Goal: Task Accomplishment & Management: Complete application form

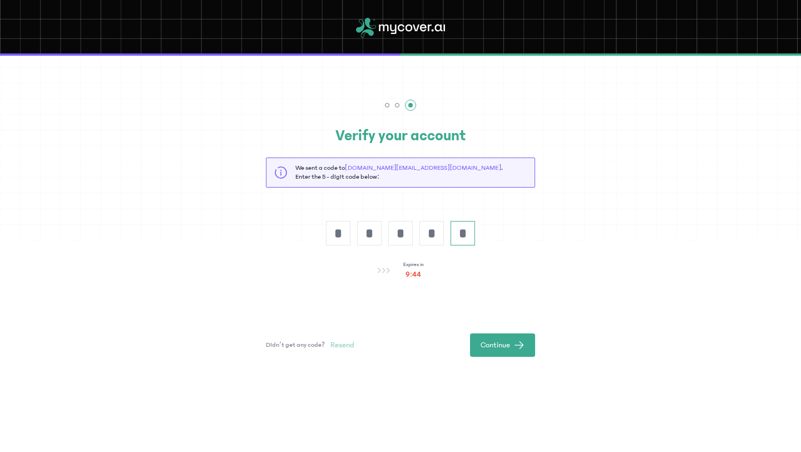
click at [465, 231] on input "*" at bounding box center [462, 233] width 24 height 24
type input "*"
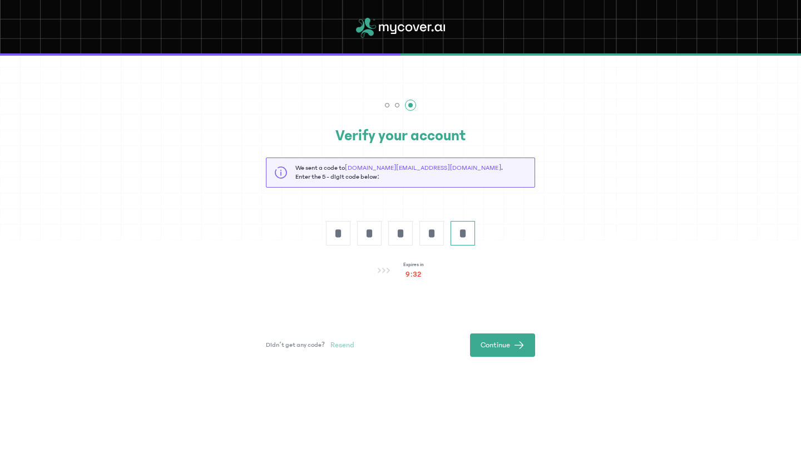
type input "*"
